Goal: Transaction & Acquisition: Purchase product/service

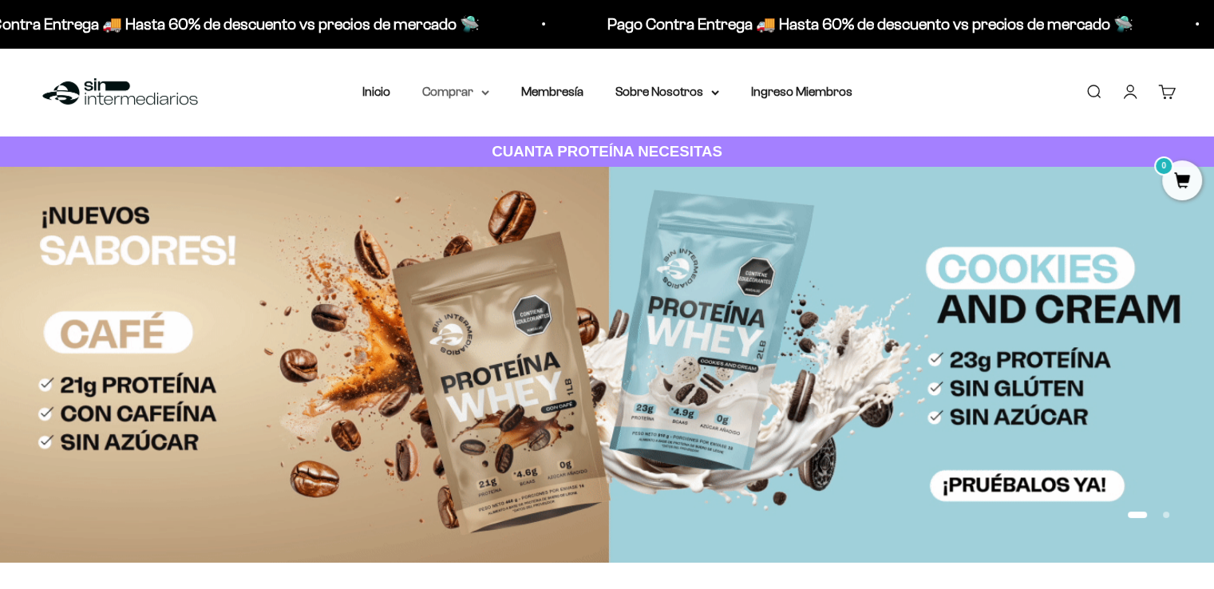
click at [484, 93] on icon at bounding box center [485, 92] width 6 height 3
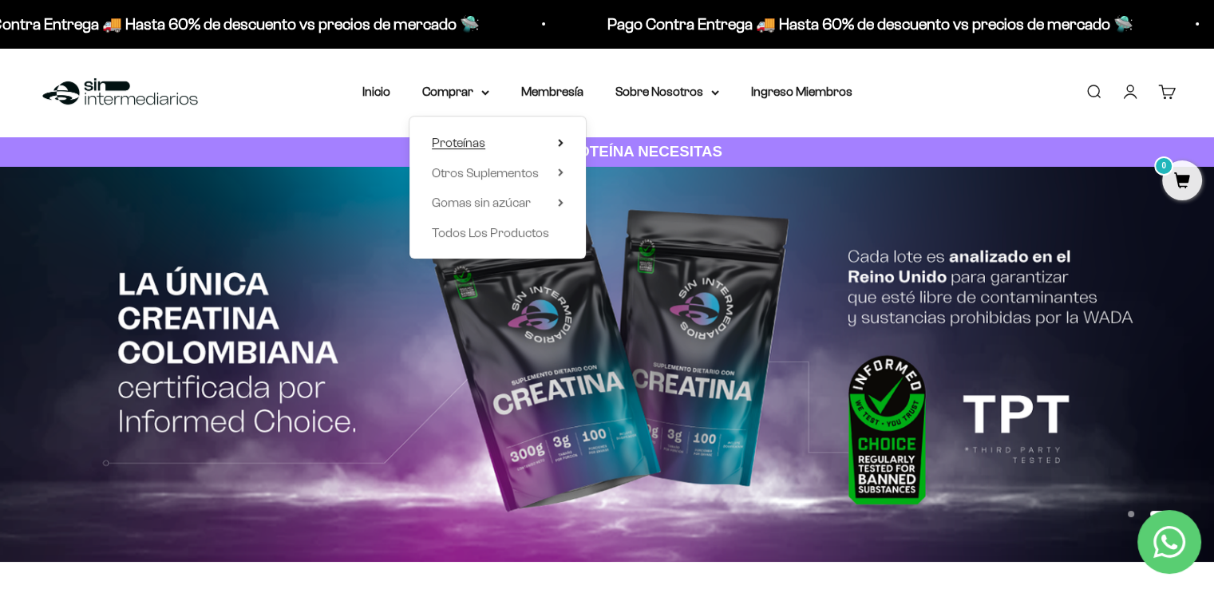
click at [469, 141] on span "Proteínas" at bounding box center [458, 143] width 53 height 14
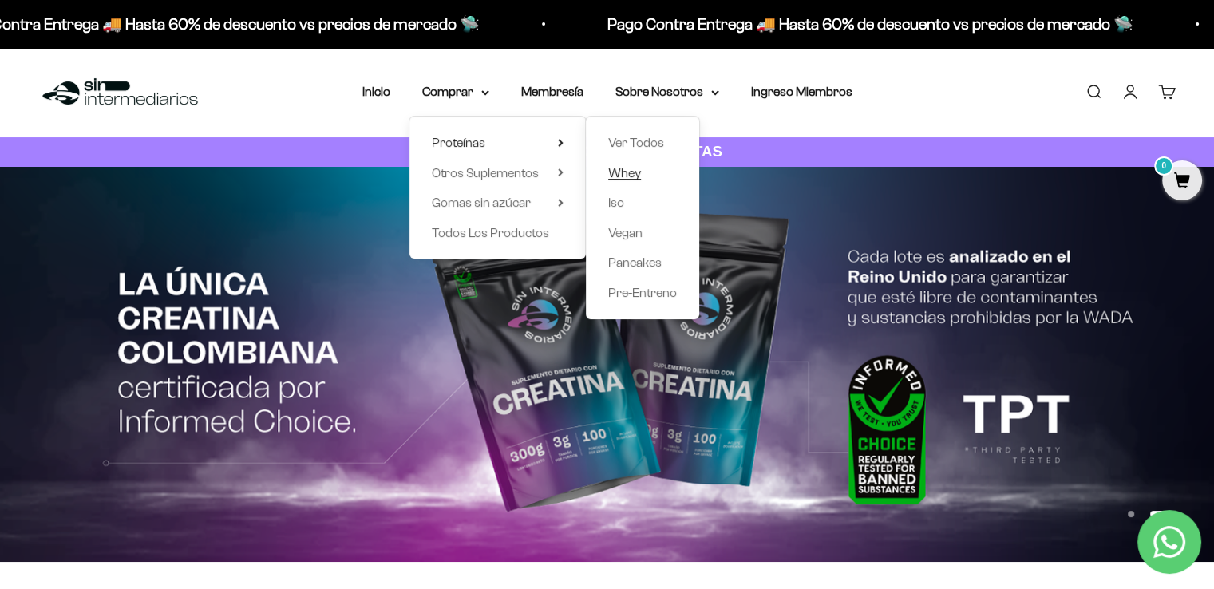
click at [633, 177] on span "Whey" at bounding box center [624, 173] width 33 height 14
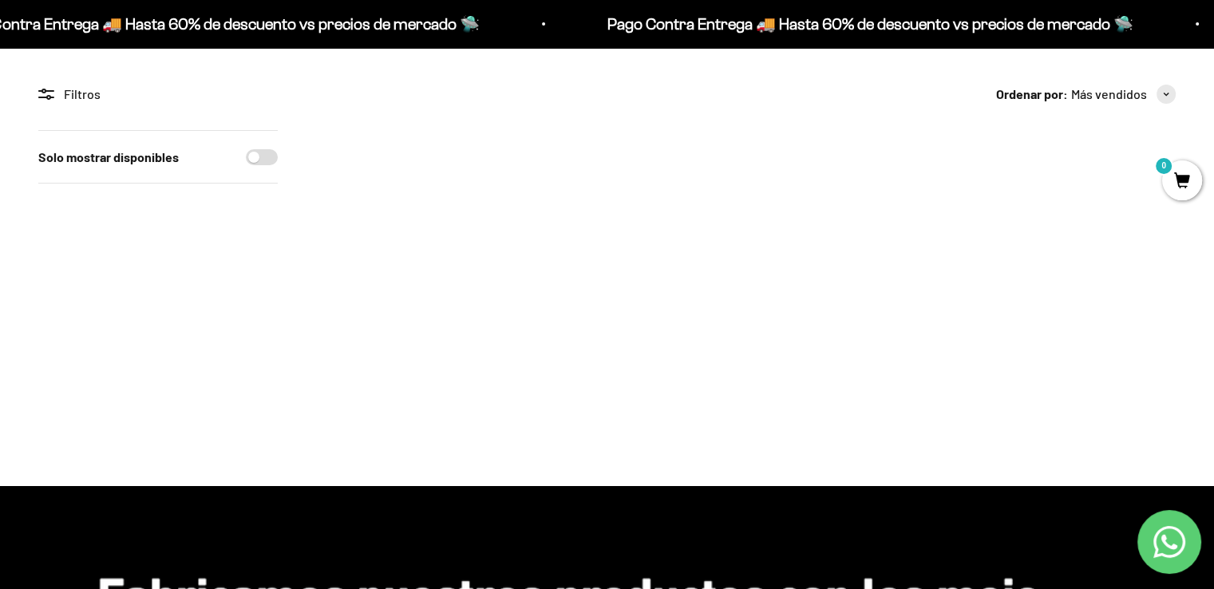
scroll to position [124, 0]
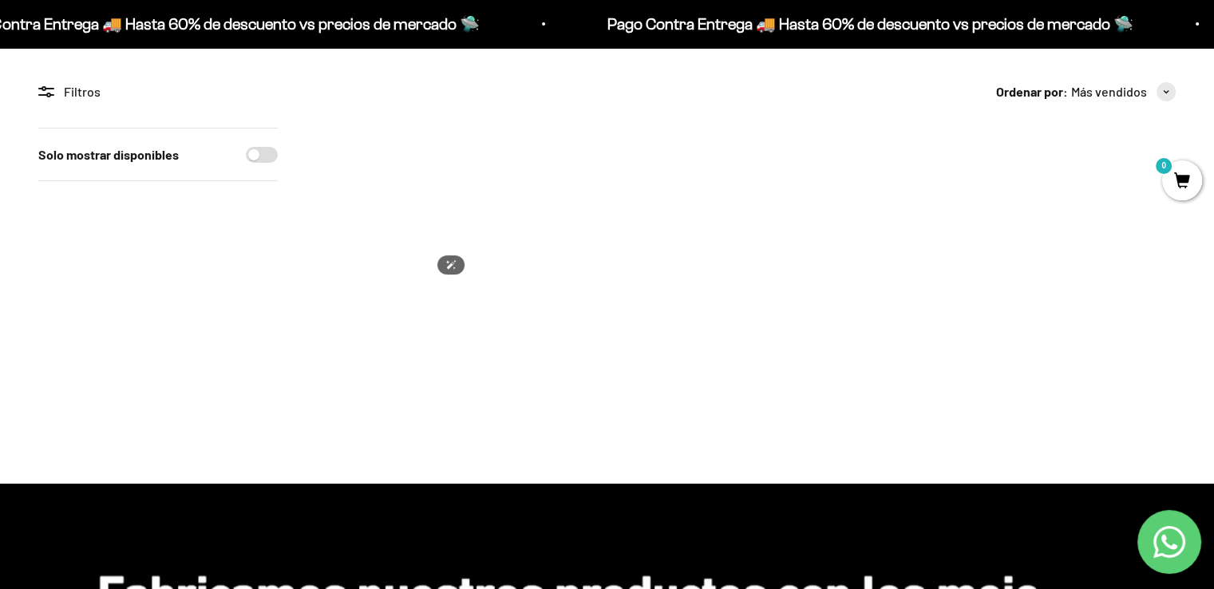
click at [413, 184] on img at bounding box center [394, 206] width 156 height 156
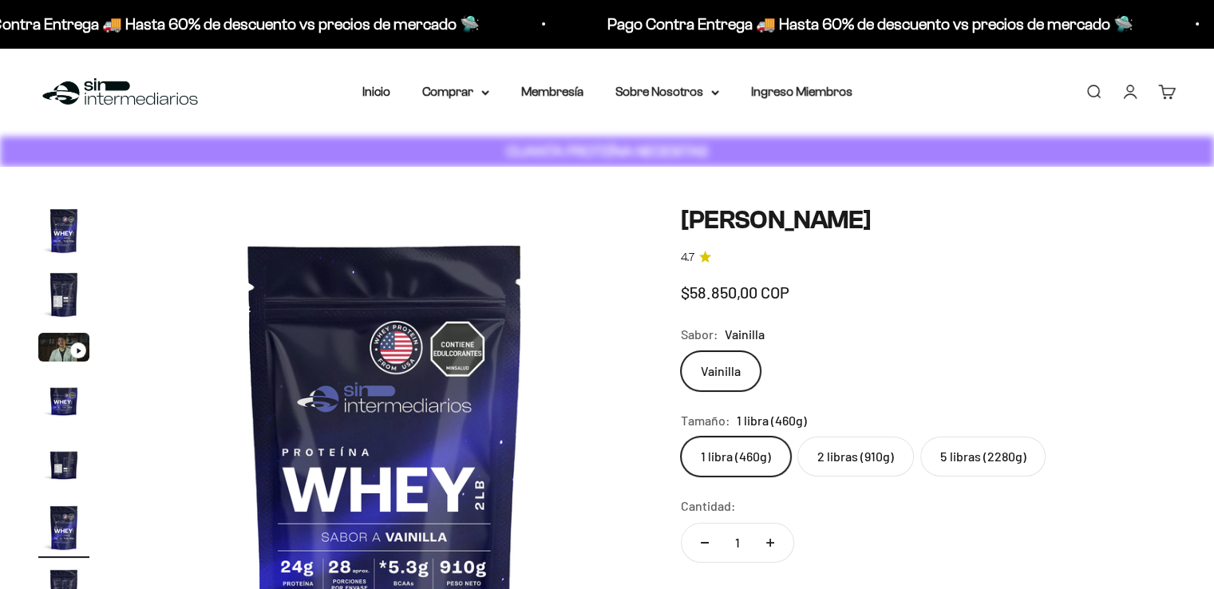
scroll to position [0, 2670]
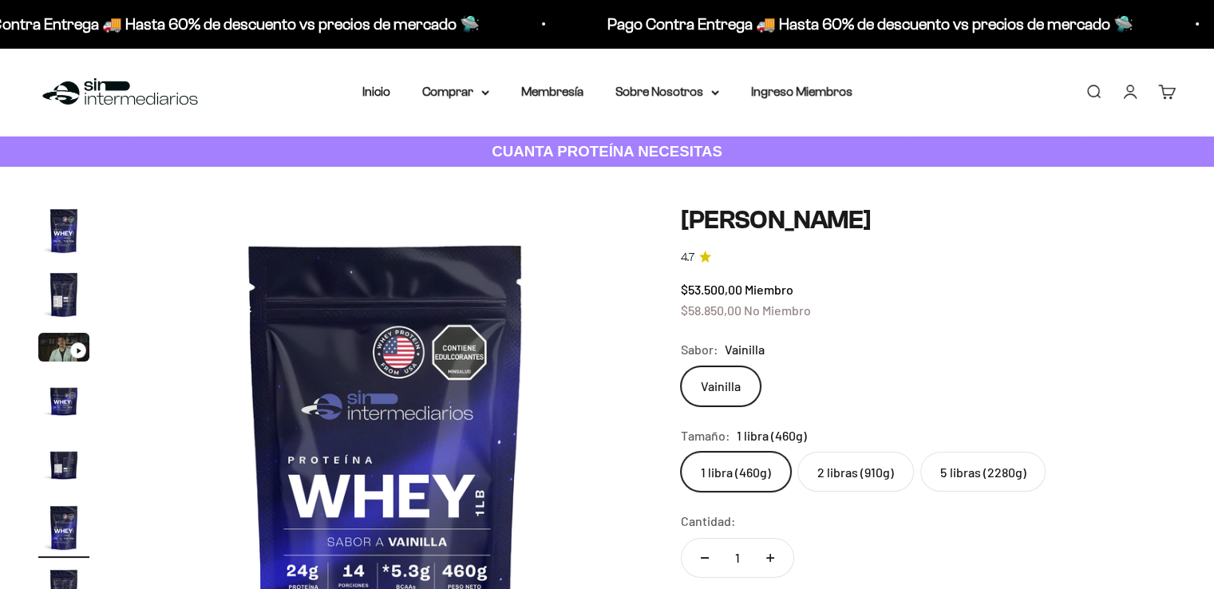
click at [1002, 470] on label "5 libras (2280g)" at bounding box center [982, 472] width 125 height 40
click at [681, 452] on input "5 libras (2280g)" at bounding box center [680, 451] width 1 height 1
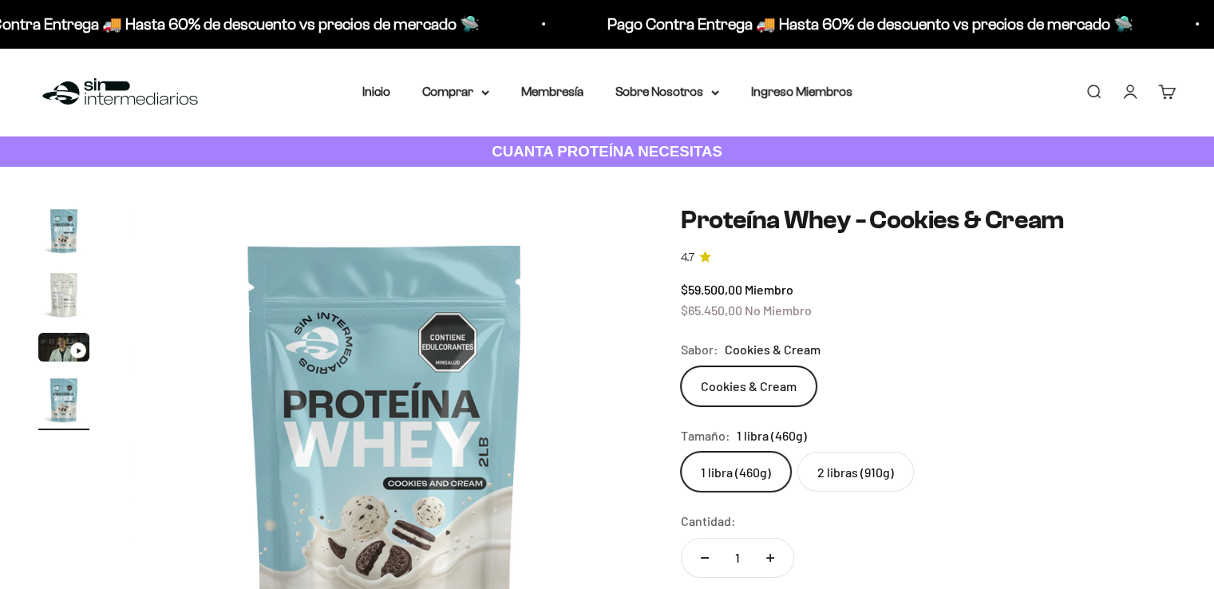
scroll to position [0, 1601]
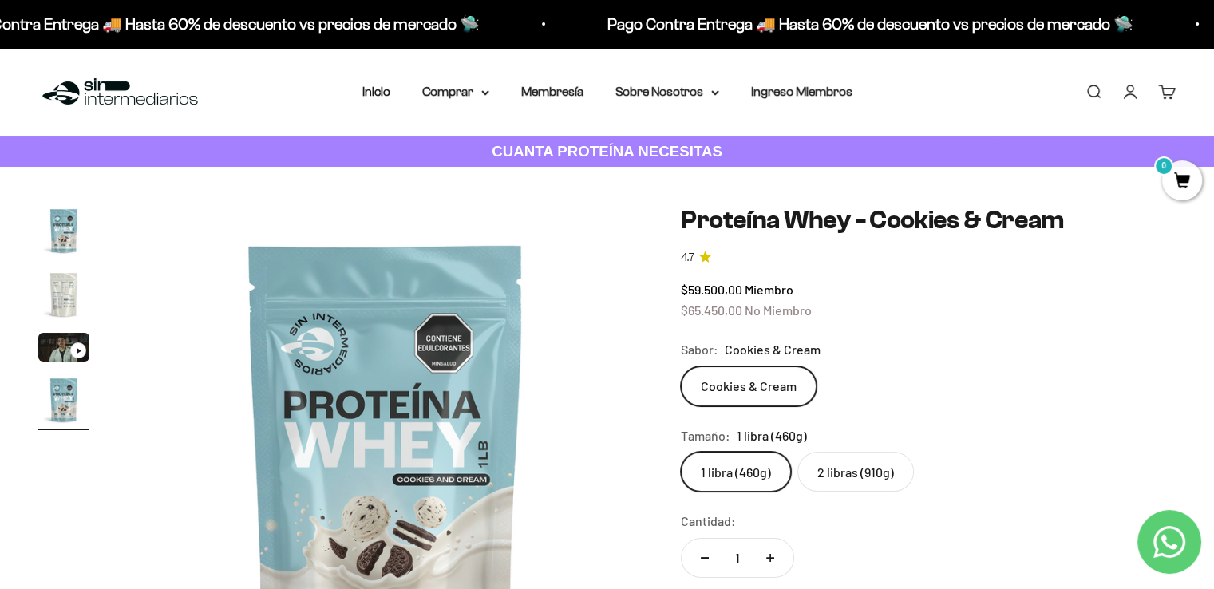
click at [863, 472] on label "2 libras (910g)" at bounding box center [855, 472] width 116 height 40
click at [681, 452] on input "2 libras (910g)" at bounding box center [680, 451] width 1 height 1
